Goal: Find specific page/section: Find specific page/section

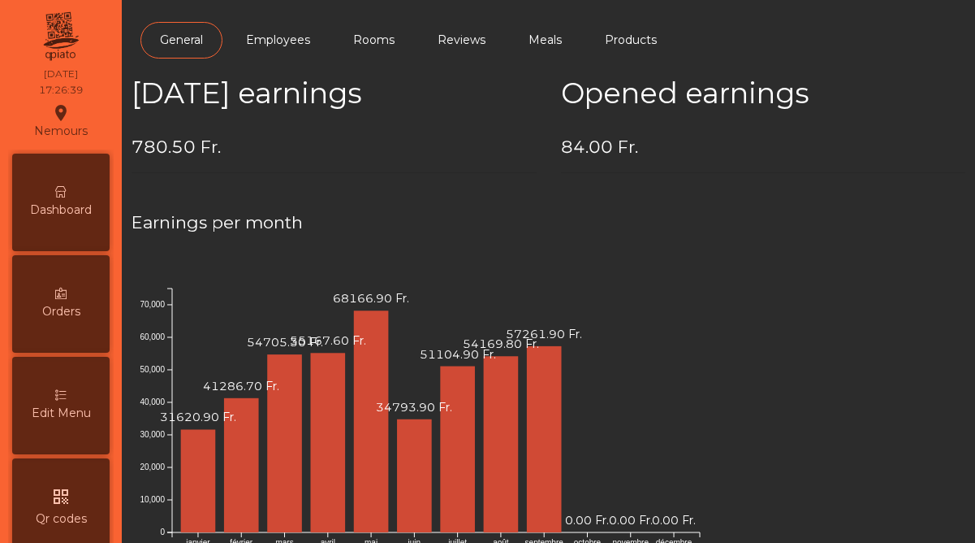
scroll to position [837, 0]
click at [97, 223] on div "Dashboard" at bounding box center [60, 202] width 97 height 97
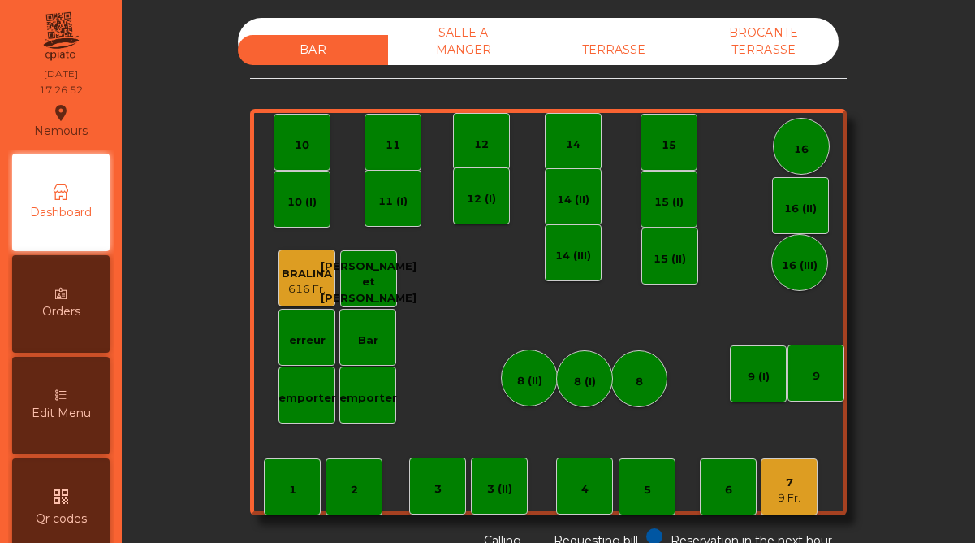
click at [801, 477] on div "7 9 Fr." at bounding box center [789, 486] width 57 height 57
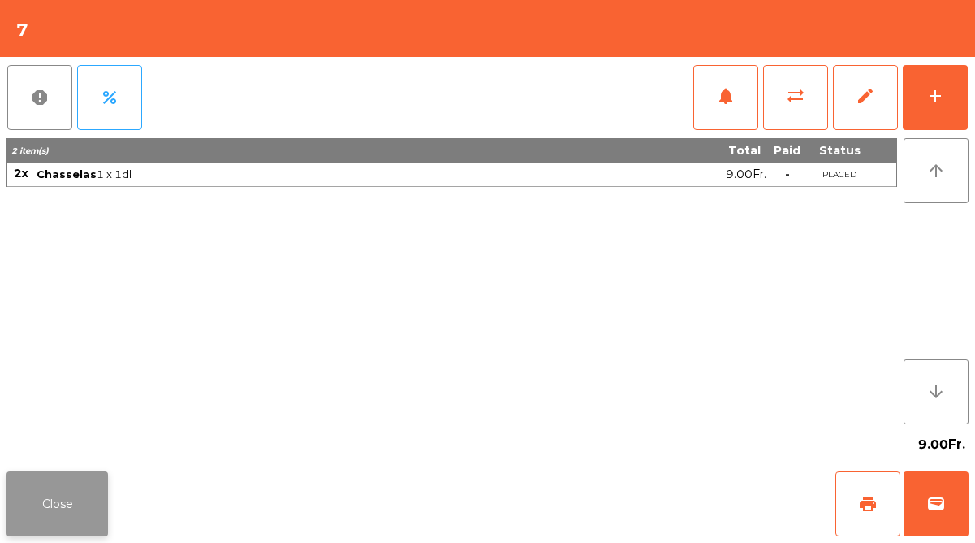
click at [87, 502] on button "Close" at bounding box center [57, 503] width 102 height 65
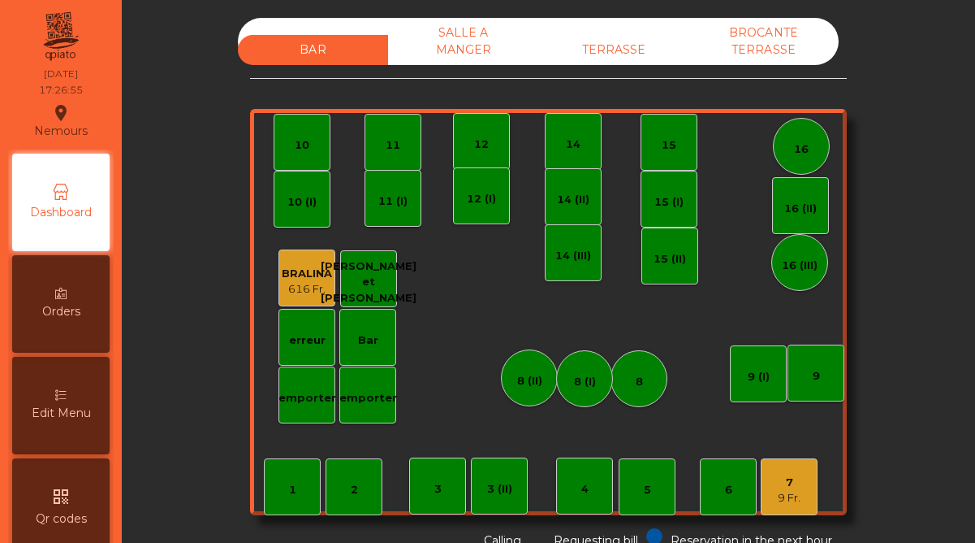
click at [618, 44] on div "TERRASSE" at bounding box center [614, 50] width 150 height 30
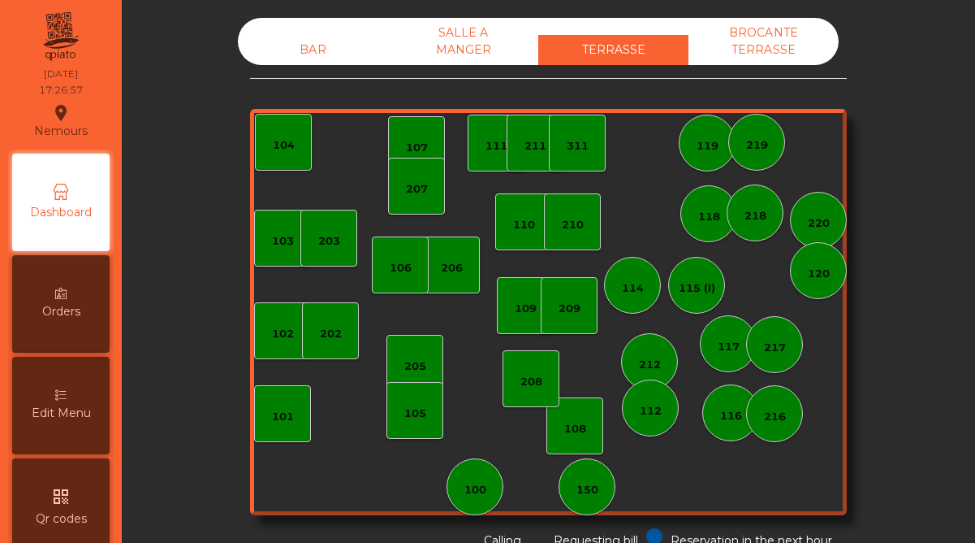
click at [313, 41] on div "BAR" at bounding box center [313, 50] width 150 height 30
